Goal: Task Accomplishment & Management: Manage account settings

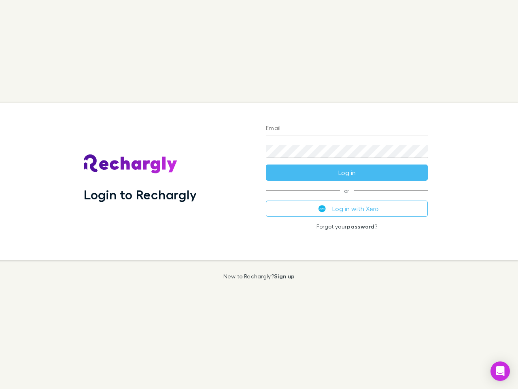
click at [259, 194] on div "Login to Rechargly" at bounding box center [168, 181] width 182 height 157
click at [347, 129] on input "Email" at bounding box center [347, 128] width 162 height 13
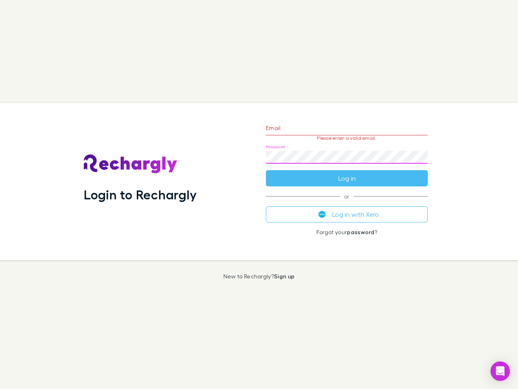
click at [347, 172] on form "Email Please enter a valid email. Password Log in" at bounding box center [347, 151] width 162 height 70
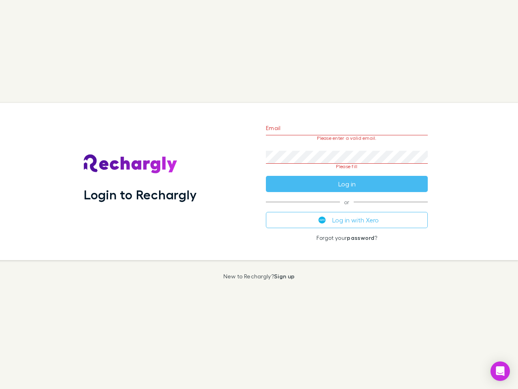
click at [347, 209] on div "Email Please enter a valid email. Password Please fill Log in or Log in with Xe…" at bounding box center [347, 181] width 175 height 157
click at [500, 371] on icon "Open Intercom Messenger" at bounding box center [500, 371] width 9 height 10
